Goal: Navigation & Orientation: Understand site structure

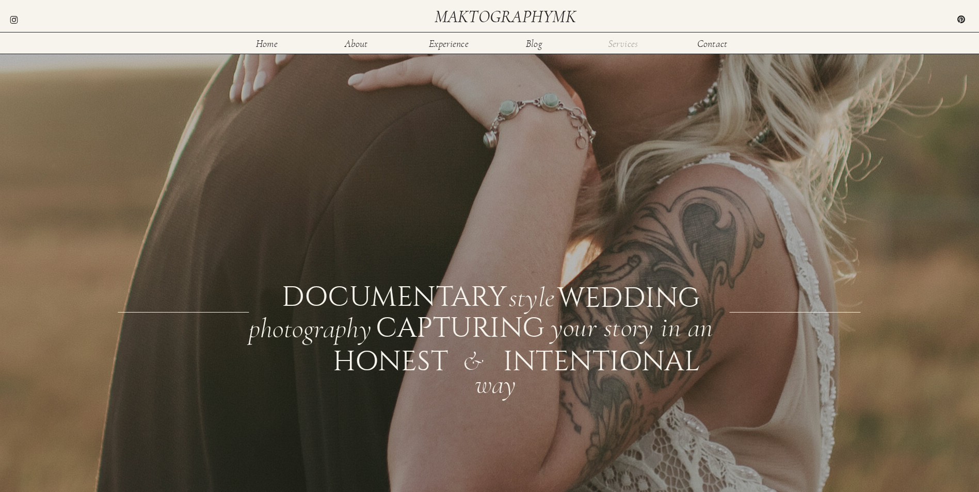
click at [635, 42] on nav "Services" at bounding box center [623, 43] width 34 height 9
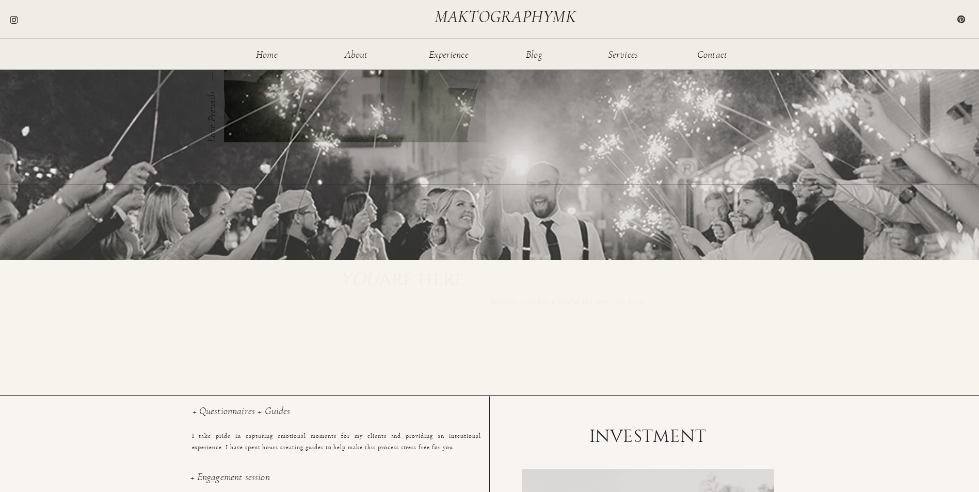
scroll to position [347, 0]
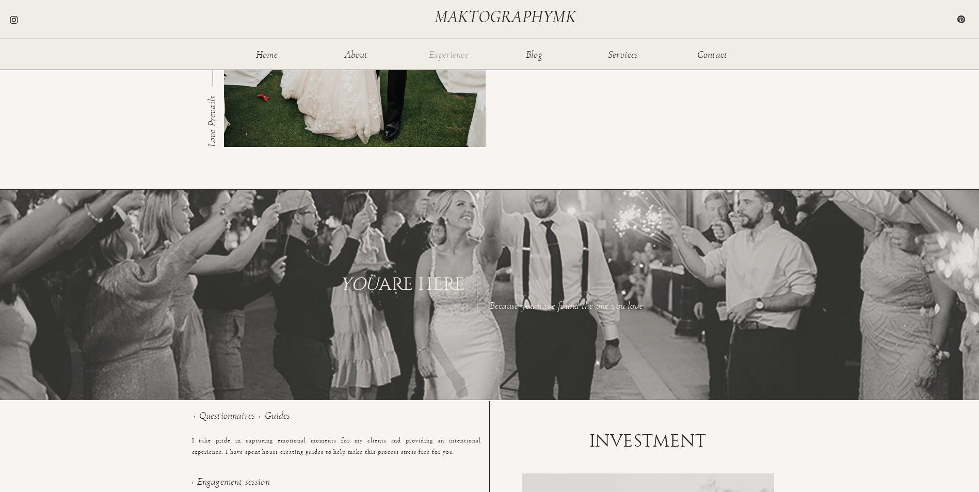
click at [447, 56] on nav "Experience" at bounding box center [448, 54] width 41 height 9
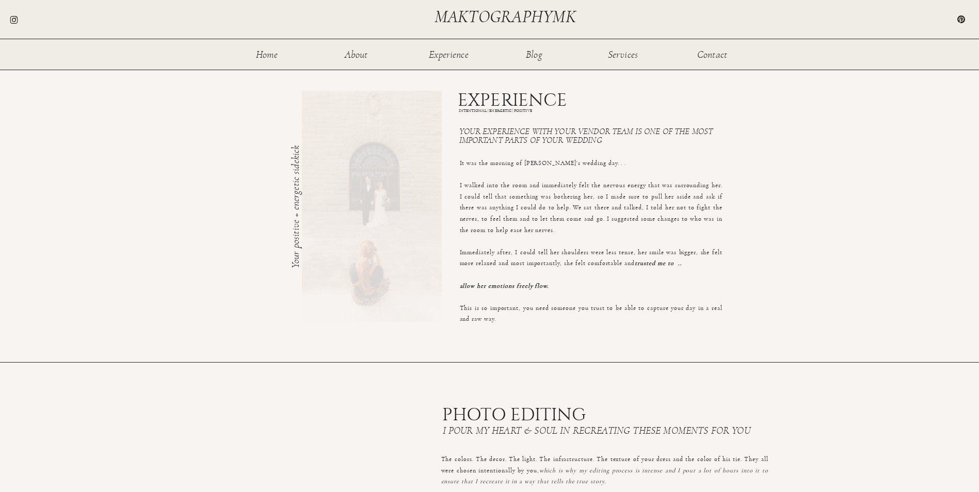
click at [360, 53] on nav "About" at bounding box center [357, 54] width 34 height 9
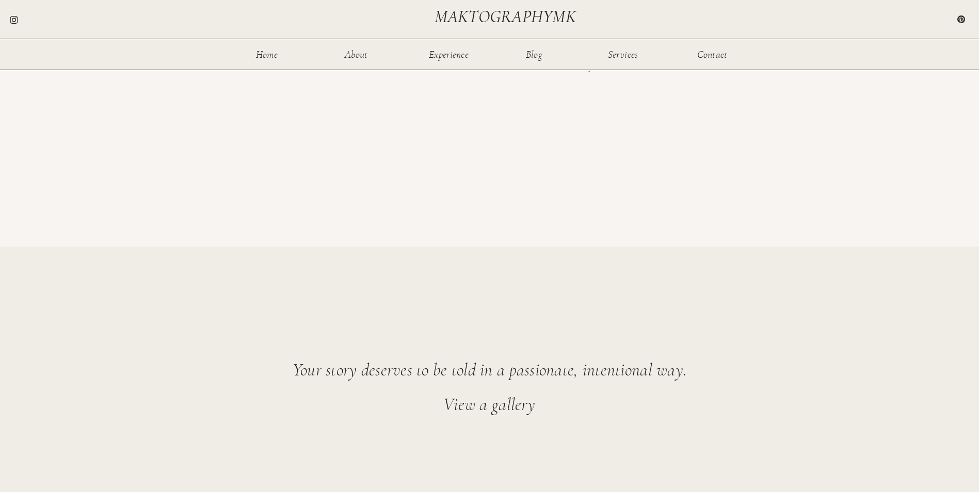
scroll to position [413, 0]
